Goal: Navigation & Orientation: Find specific page/section

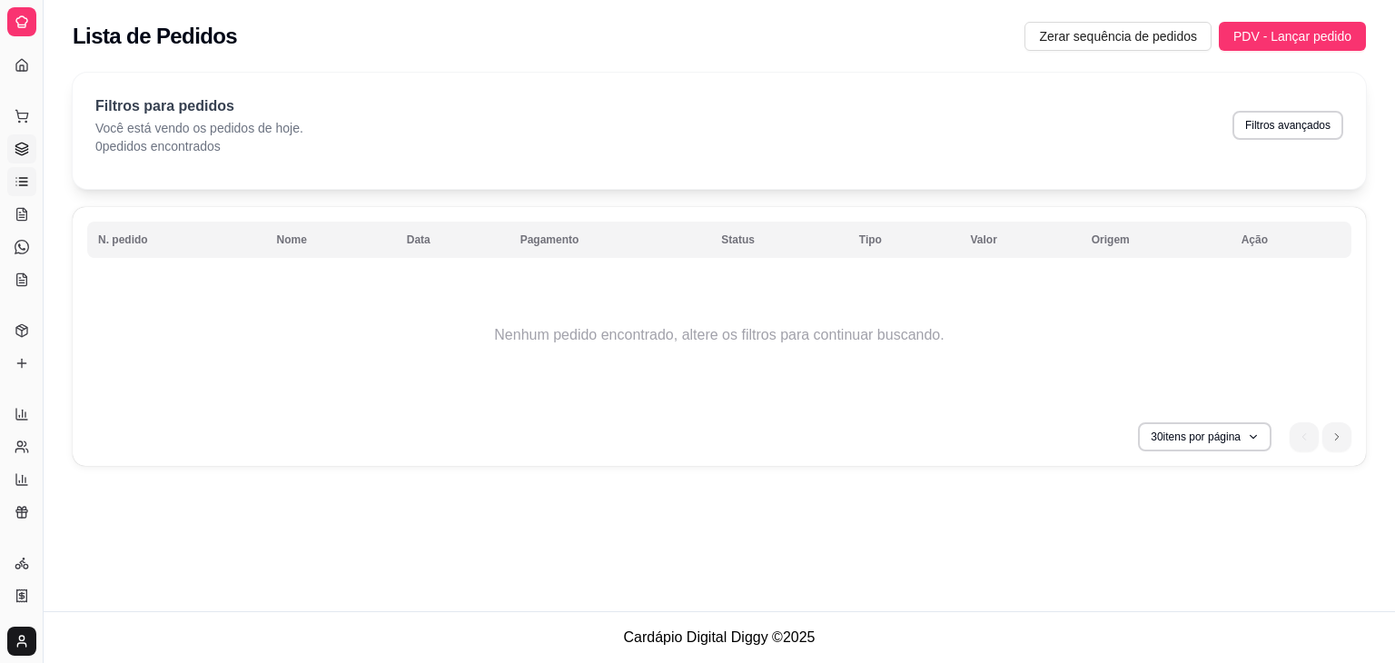
click at [22, 146] on icon at bounding box center [22, 149] width 15 height 15
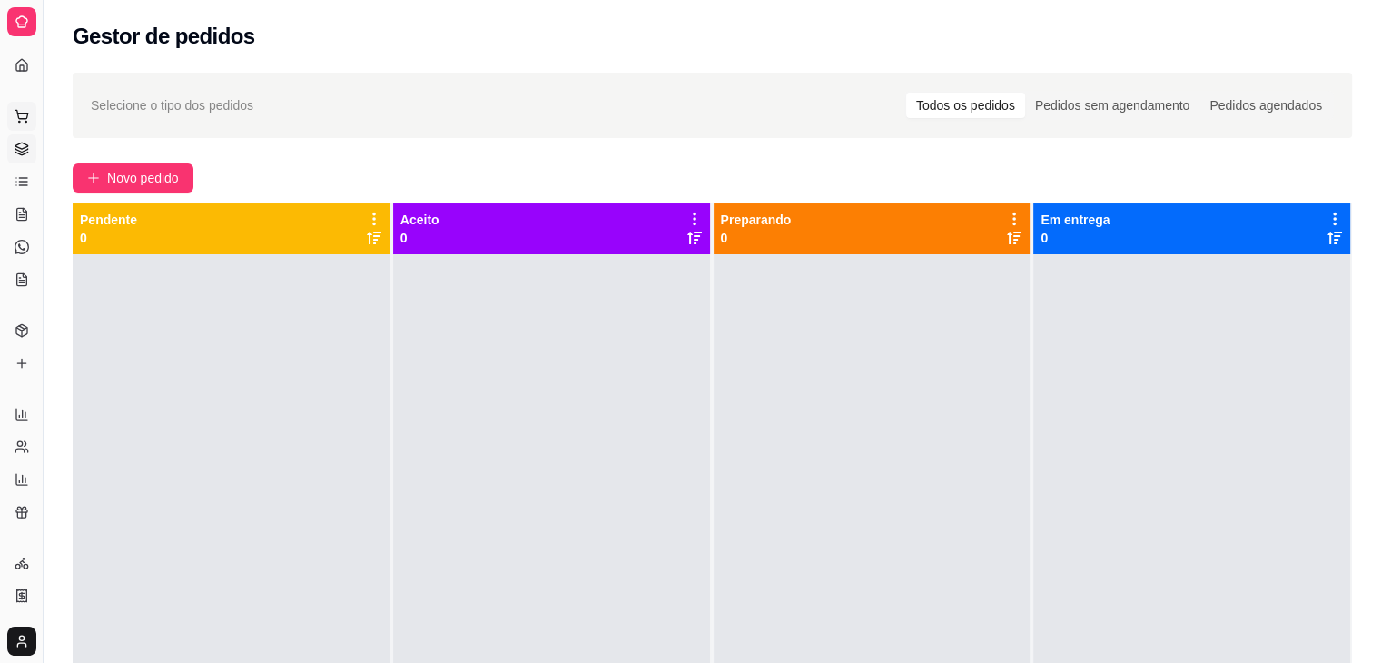
click at [22, 114] on icon at bounding box center [22, 116] width 15 height 15
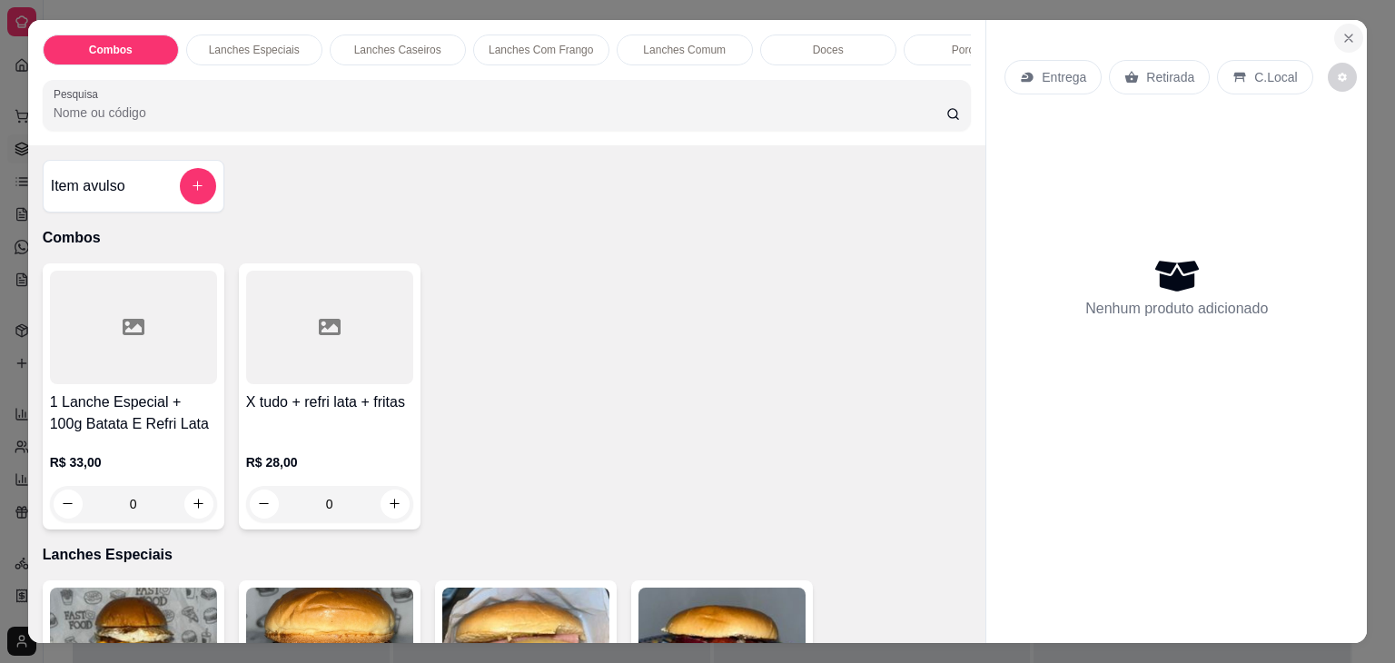
click at [1342, 31] on icon "Close" at bounding box center [1348, 38] width 15 height 15
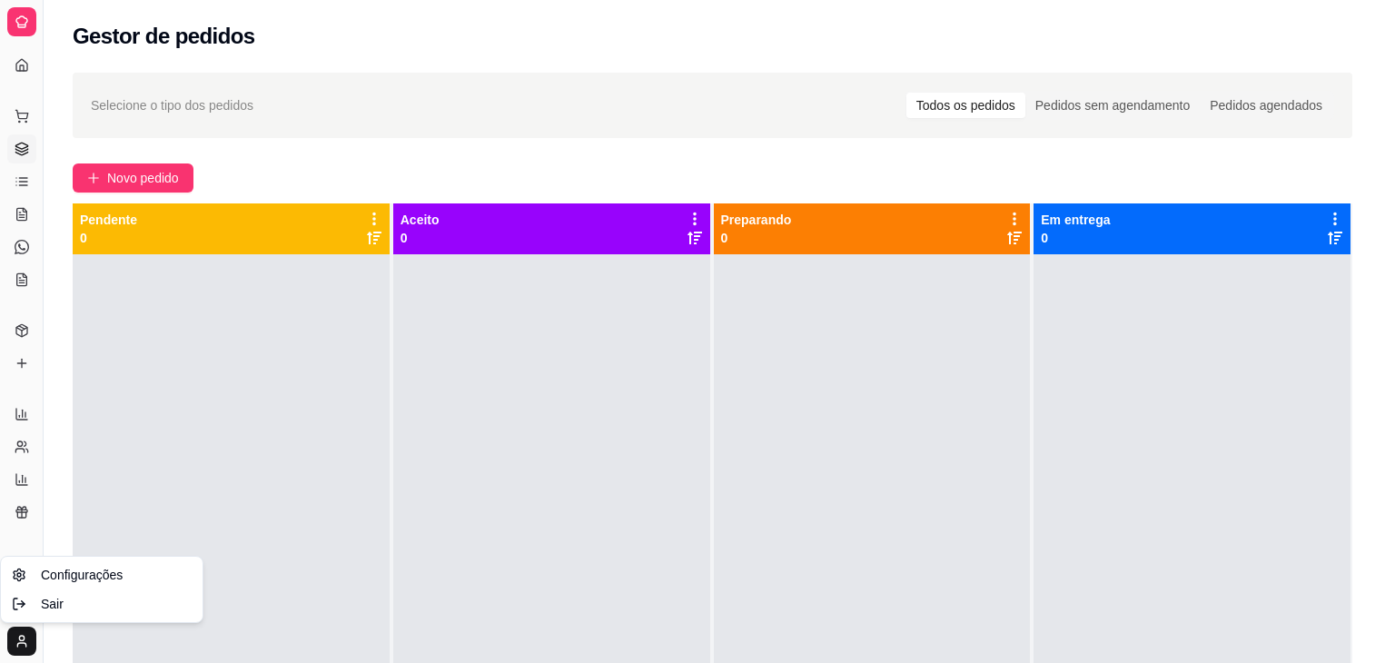
click at [25, 638] on html "Diggy Sistema de Gestão R Rango Brabo D ... Loja aberta Plano Essencial até 10/…" at bounding box center [697, 331] width 1395 height 663
click at [203, 477] on html "Diggy Sistema de Gestão R Rango Brabo D ... Loja aberta Plano Essencial até 10/…" at bounding box center [697, 331] width 1395 height 663
